Goal: Information Seeking & Learning: Check status

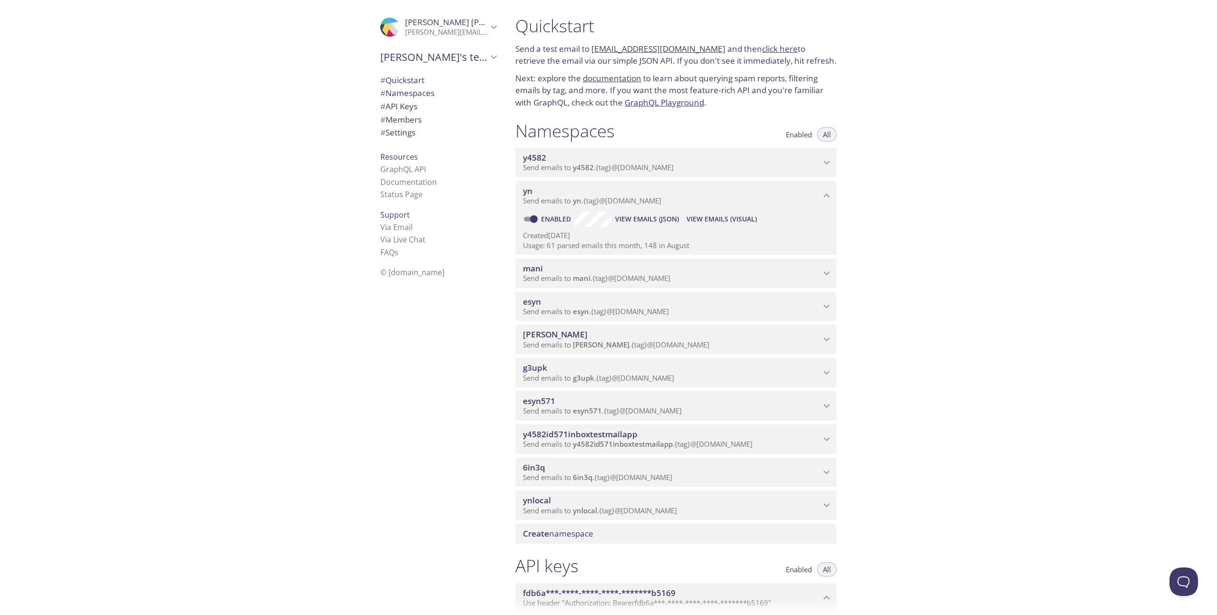
scroll to position [120, 0]
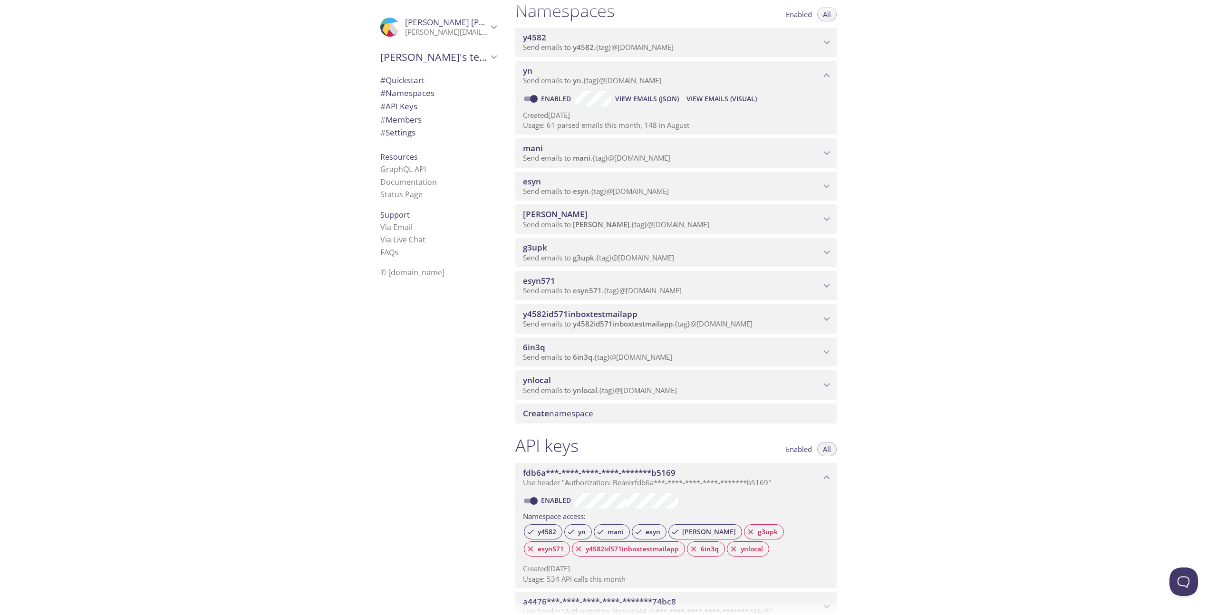
click at [733, 100] on span "View Emails (Visual)" at bounding box center [722, 98] width 70 height 11
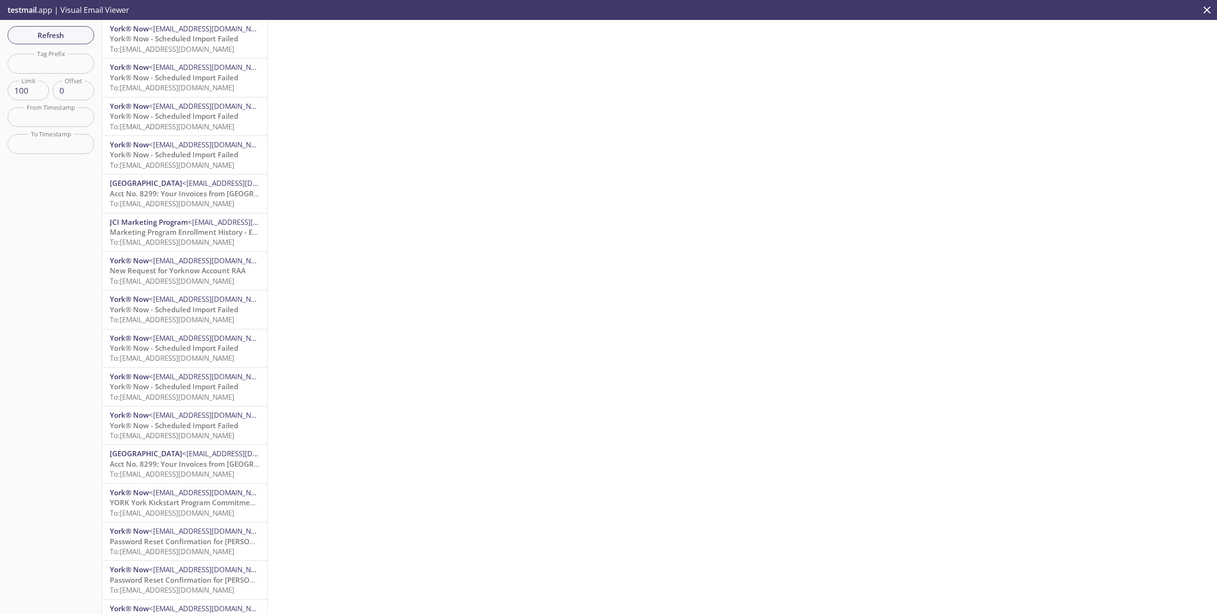
click at [189, 233] on span "Marketing Program Enrollment History - Error Notes Report" at bounding box center [211, 232] width 203 height 10
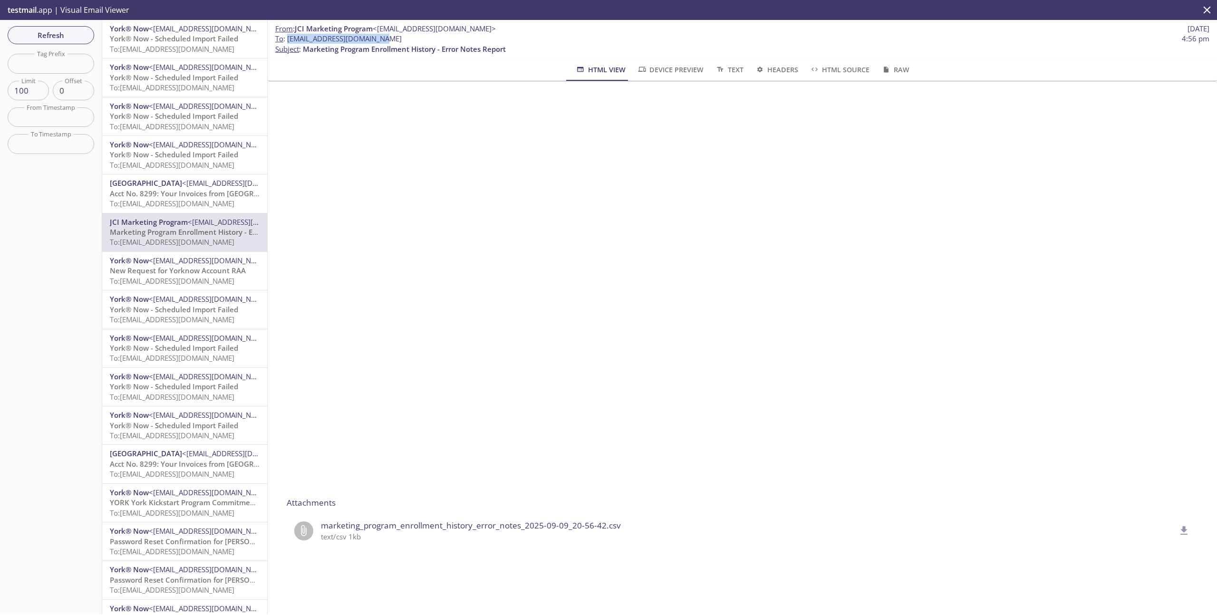
drag, startPoint x: 376, startPoint y: 41, endPoint x: 288, endPoint y: 41, distance: 88.0
click at [288, 41] on span "To : [EMAIL_ADDRESS][DOMAIN_NAME]" at bounding box center [338, 39] width 126 height 10
copy span "[EMAIL_ADDRESS][DOMAIN_NAME]"
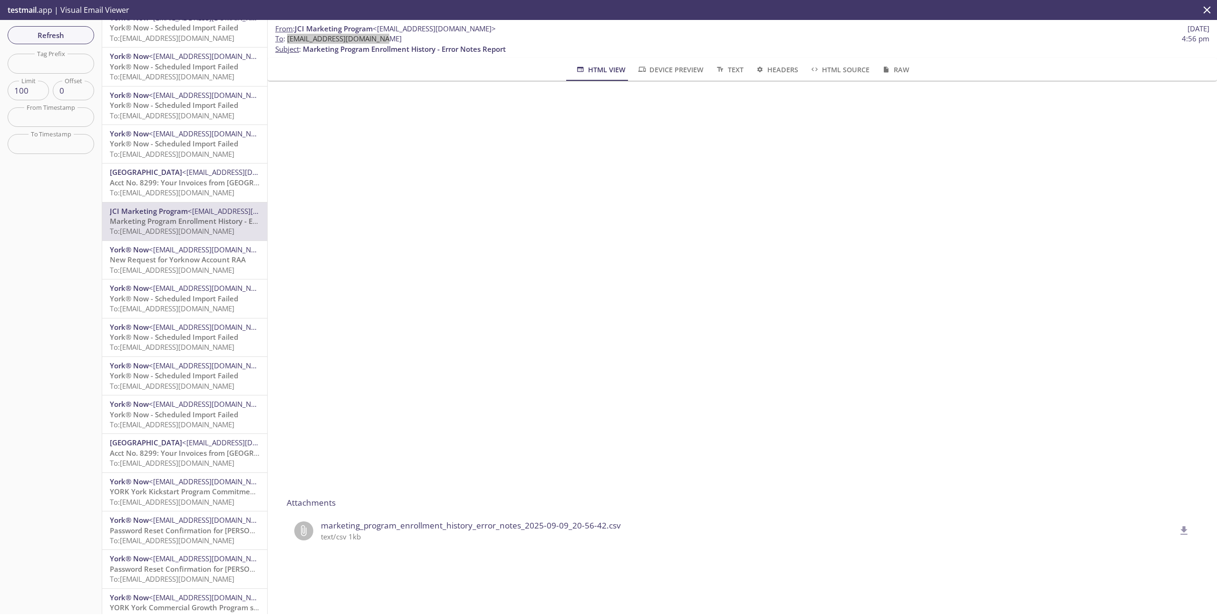
scroll to position [15, 0]
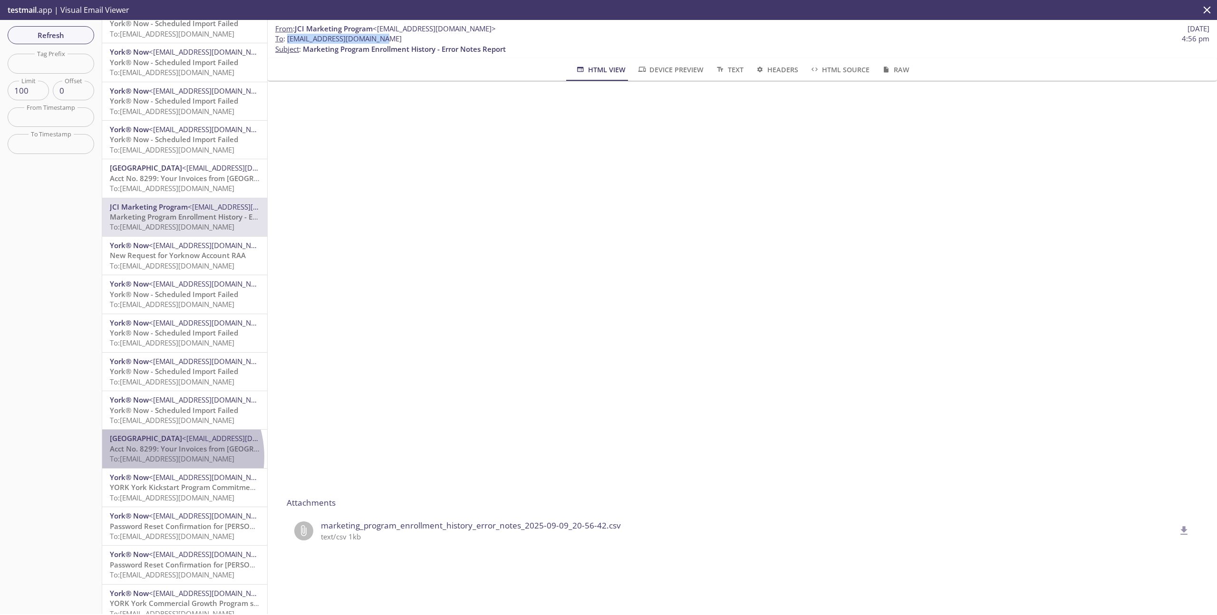
click at [156, 457] on span "To: [EMAIL_ADDRESS][DOMAIN_NAME]" at bounding box center [172, 459] width 125 height 10
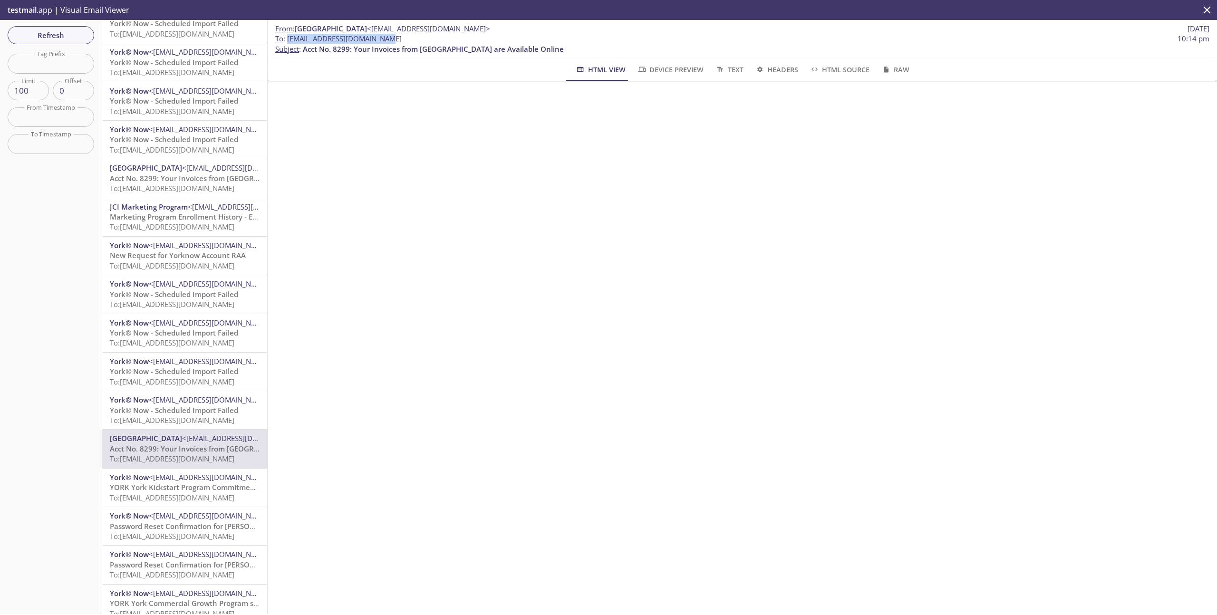
drag, startPoint x: 288, startPoint y: 40, endPoint x: 392, endPoint y: 39, distance: 103.7
click at [392, 39] on span "To : [EMAIL_ADDRESS][DOMAIN_NAME] 10:14 pm" at bounding box center [742, 39] width 934 height 10
copy span "[EMAIL_ADDRESS][DOMAIN_NAME]"
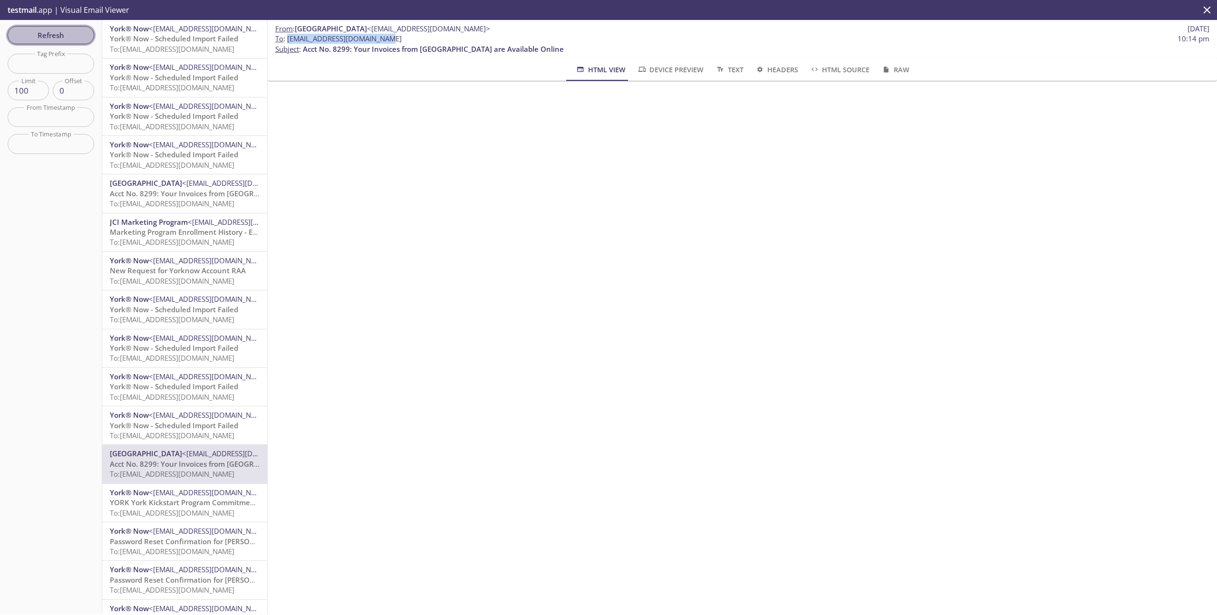
click at [54, 31] on span "Refresh" at bounding box center [50, 35] width 71 height 12
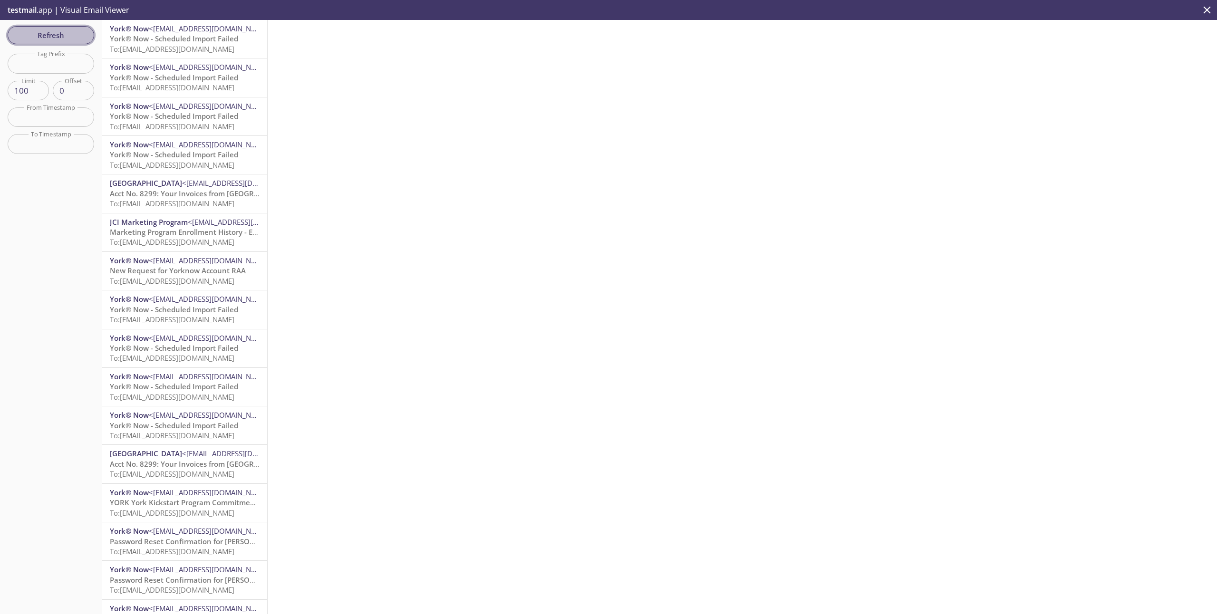
click at [54, 32] on span "Refresh" at bounding box center [50, 35] width 71 height 12
click at [58, 33] on span "Refresh" at bounding box center [50, 35] width 71 height 12
click at [175, 52] on span "To: [EMAIL_ADDRESS][DOMAIN_NAME]" at bounding box center [172, 49] width 125 height 10
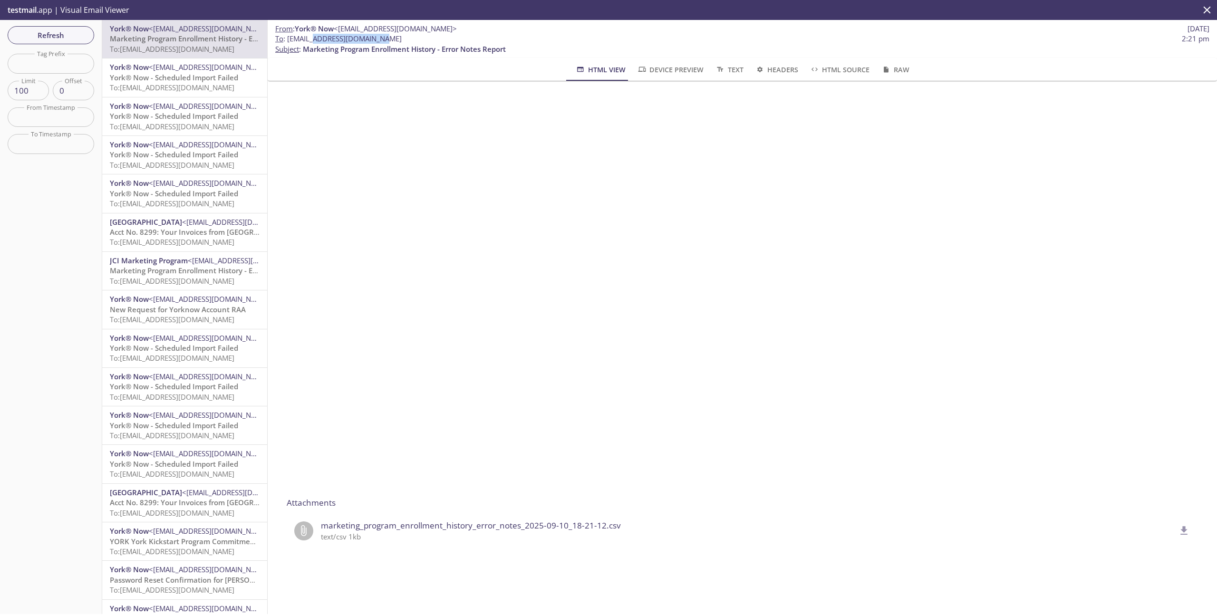
drag, startPoint x: 314, startPoint y: 39, endPoint x: 400, endPoint y: 39, distance: 86.1
click at [400, 39] on span "To : [EMAIL_ADDRESS][DOMAIN_NAME] 2:21 pm" at bounding box center [742, 39] width 934 height 10
copy span "[DOMAIN_NAME]"
click at [165, 504] on span "Acct No. 8299: Your Invoices from [GEOGRAPHIC_DATA] are Available Online" at bounding box center [240, 503] width 261 height 10
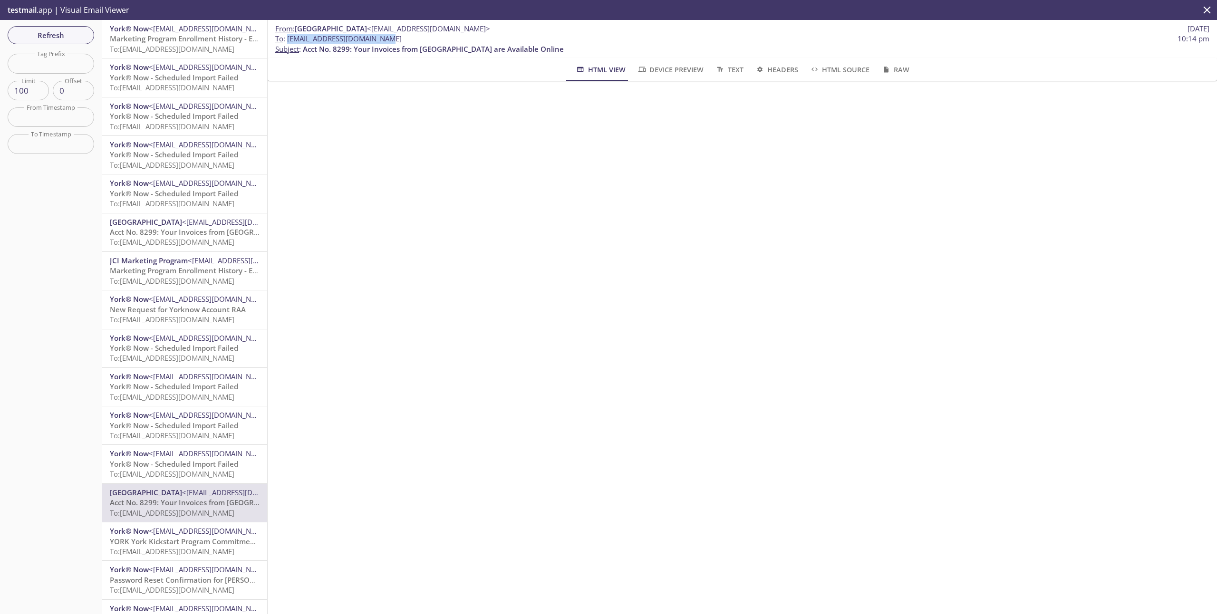
drag, startPoint x: 288, startPoint y: 39, endPoint x: 401, endPoint y: 37, distance: 113.7
click at [401, 37] on span "To : [EMAIL_ADDRESS][DOMAIN_NAME] 10:14 pm" at bounding box center [742, 39] width 934 height 10
copy span "[EMAIL_ADDRESS][DOMAIN_NAME]"
click at [71, 35] on span "Refresh" at bounding box center [50, 35] width 71 height 12
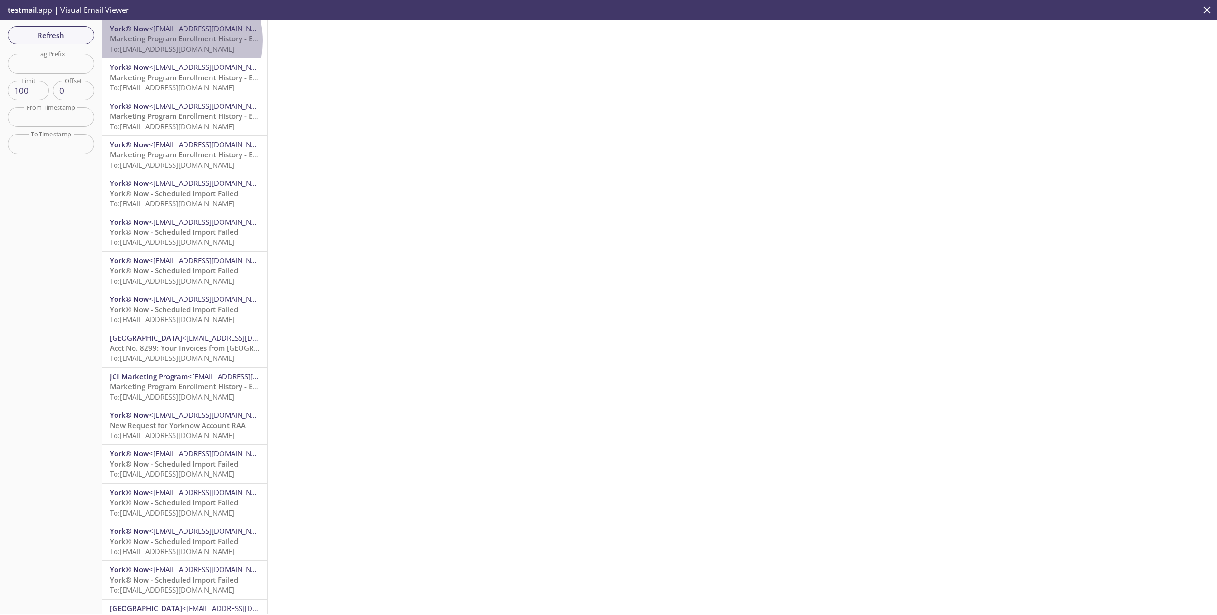
click at [171, 41] on span "Marketing Program Enrollment History - Error Notes Report" at bounding box center [211, 39] width 203 height 10
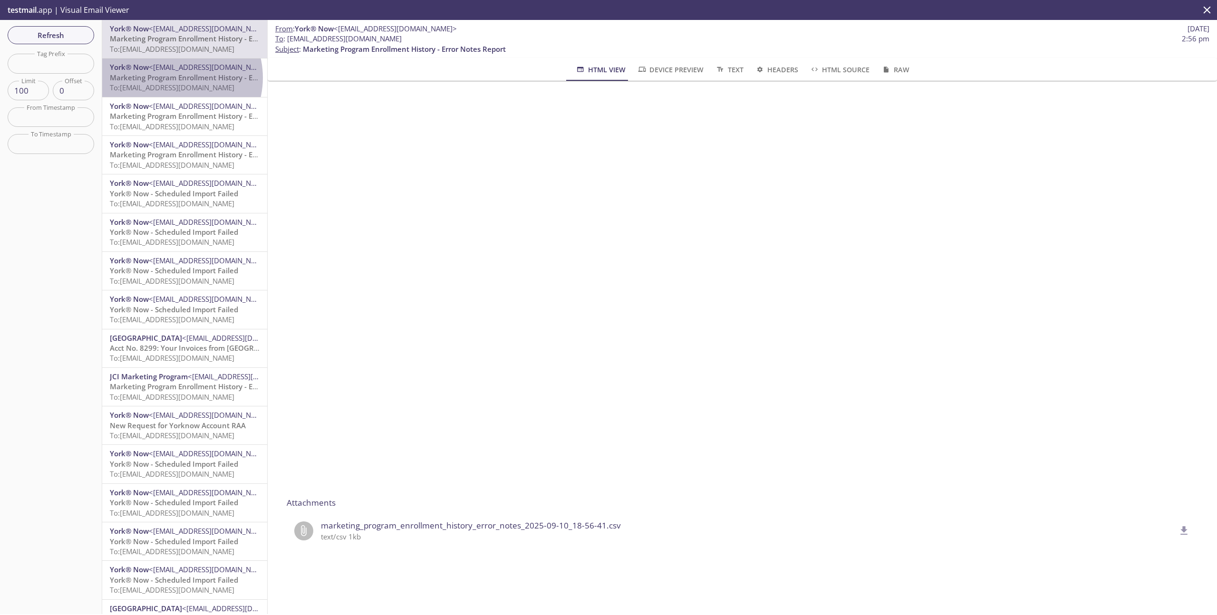
click at [174, 78] on span "Marketing Program Enrollment History - Error Notes Report" at bounding box center [211, 78] width 203 height 10
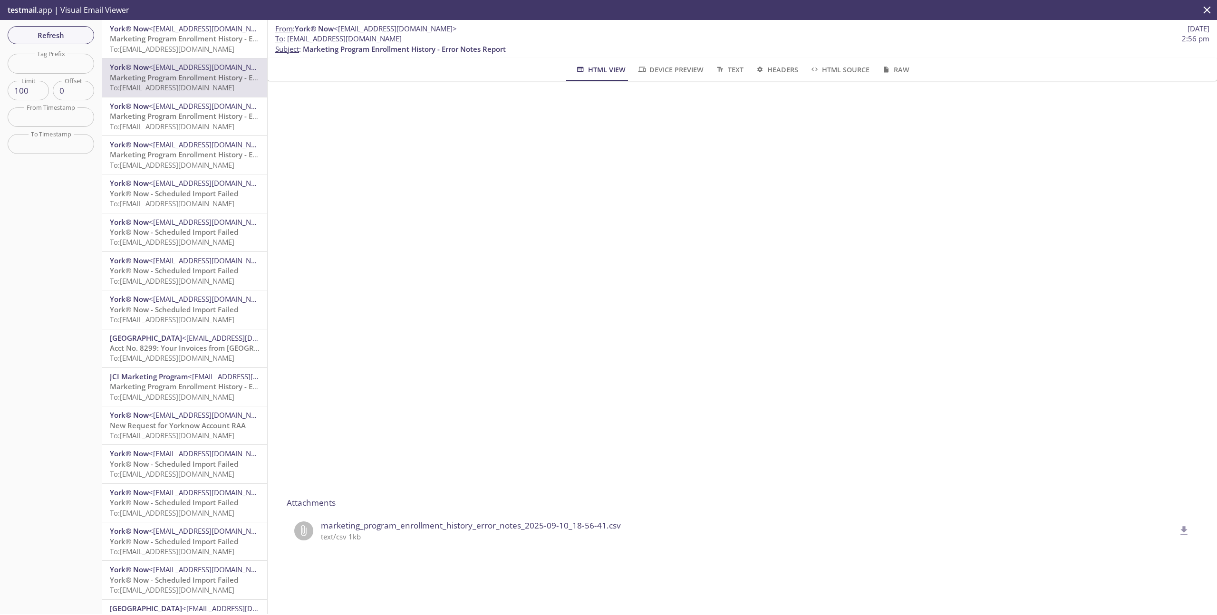
click at [173, 114] on span "Marketing Program Enrollment History - Error Notes Report" at bounding box center [211, 116] width 203 height 10
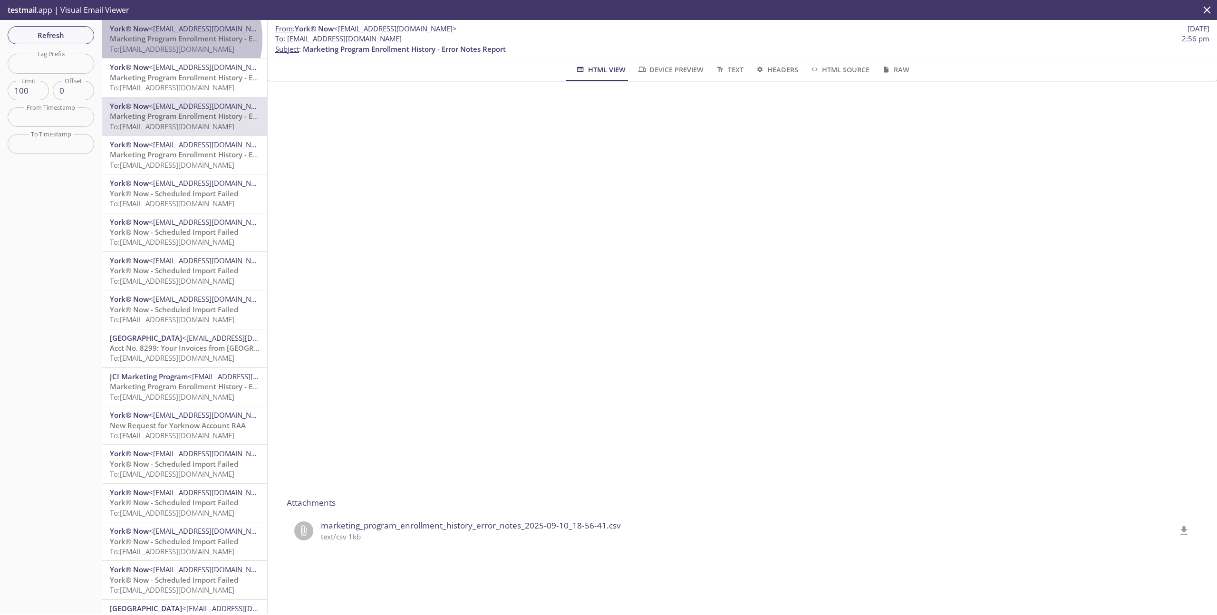
click at [169, 39] on span "Marketing Program Enrollment History - Error Notes Report" at bounding box center [211, 39] width 203 height 10
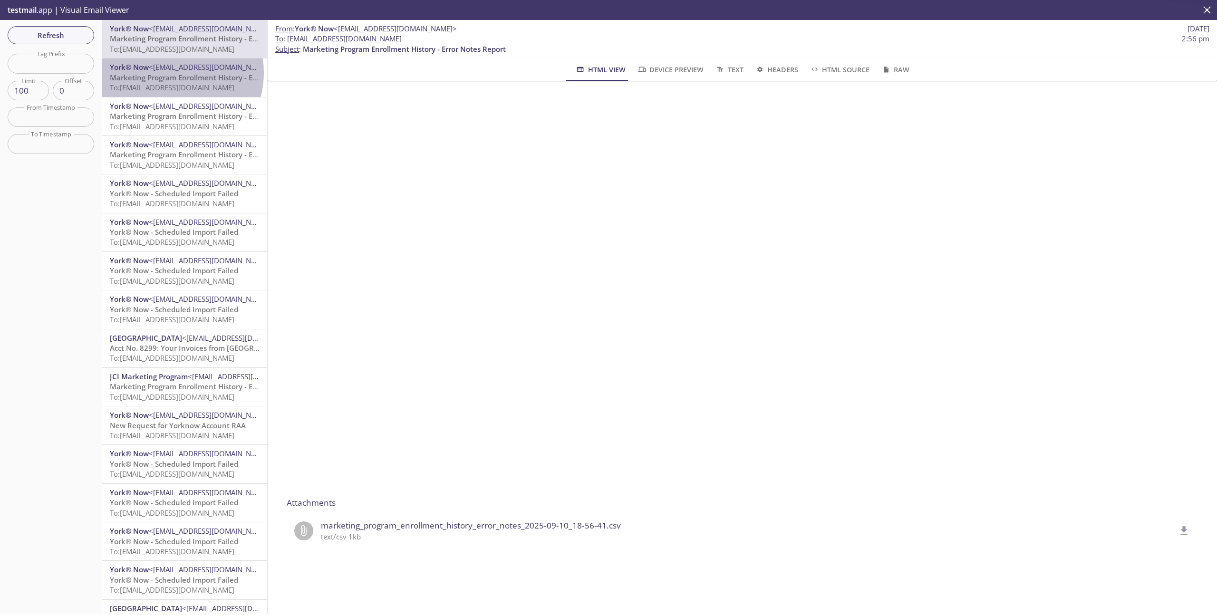
click at [167, 73] on span "Marketing Program Enrollment History - Error Notes Report" at bounding box center [211, 78] width 203 height 10
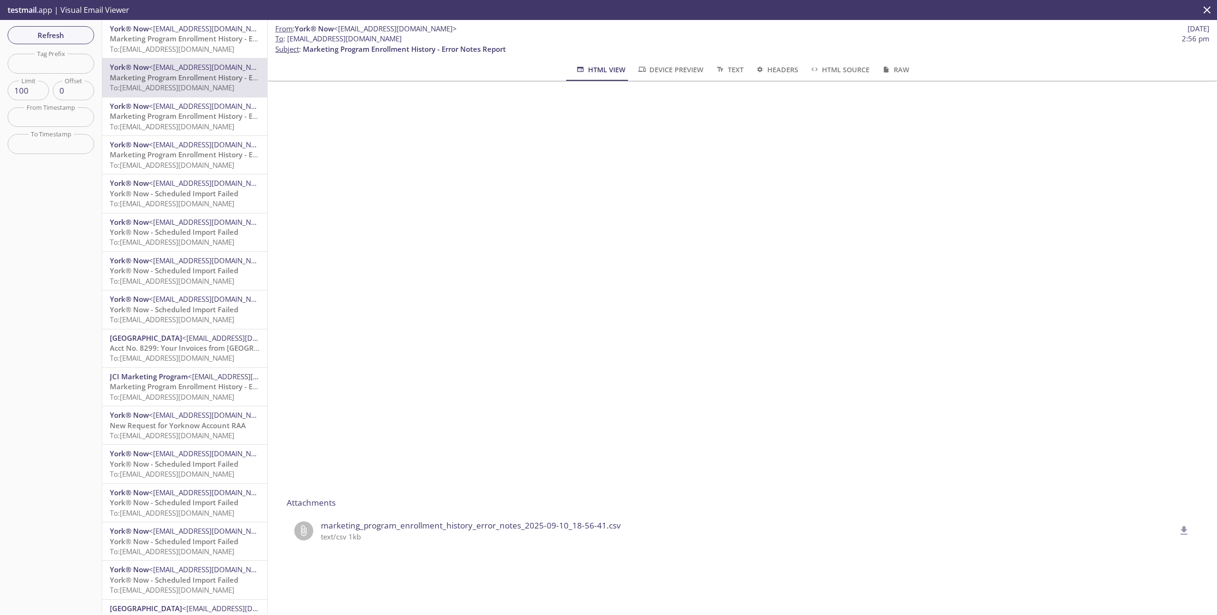
click at [172, 121] on span "Marketing Program Enrollment History - Error Notes Report" at bounding box center [211, 116] width 203 height 10
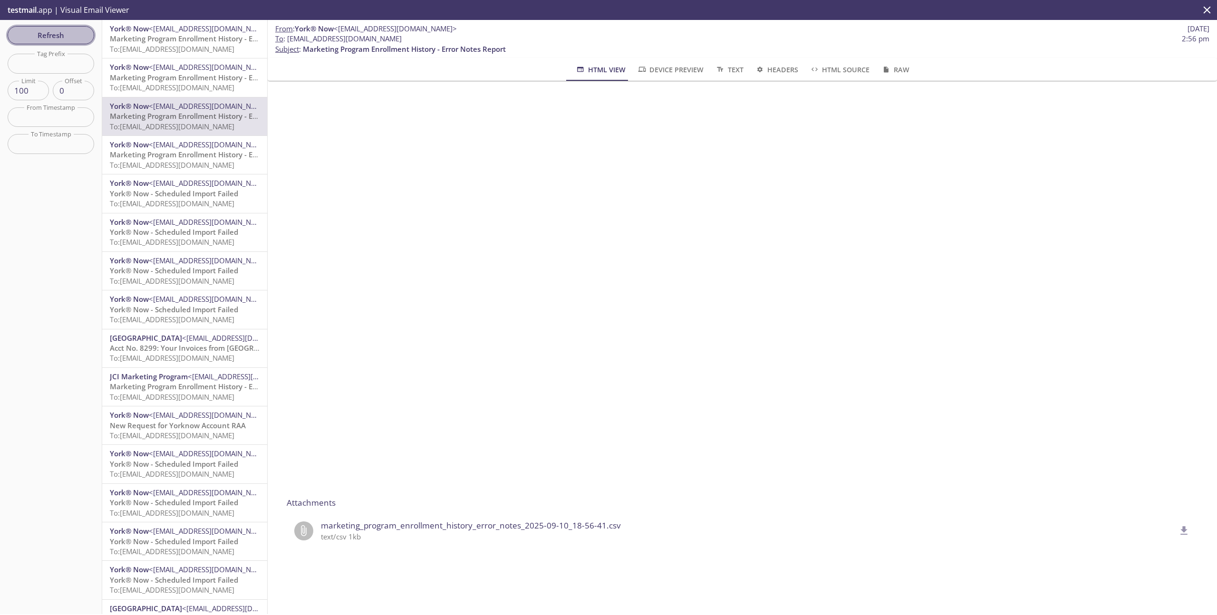
click at [69, 30] on span "Refresh" at bounding box center [50, 35] width 71 height 12
